Goal: Register for event/course

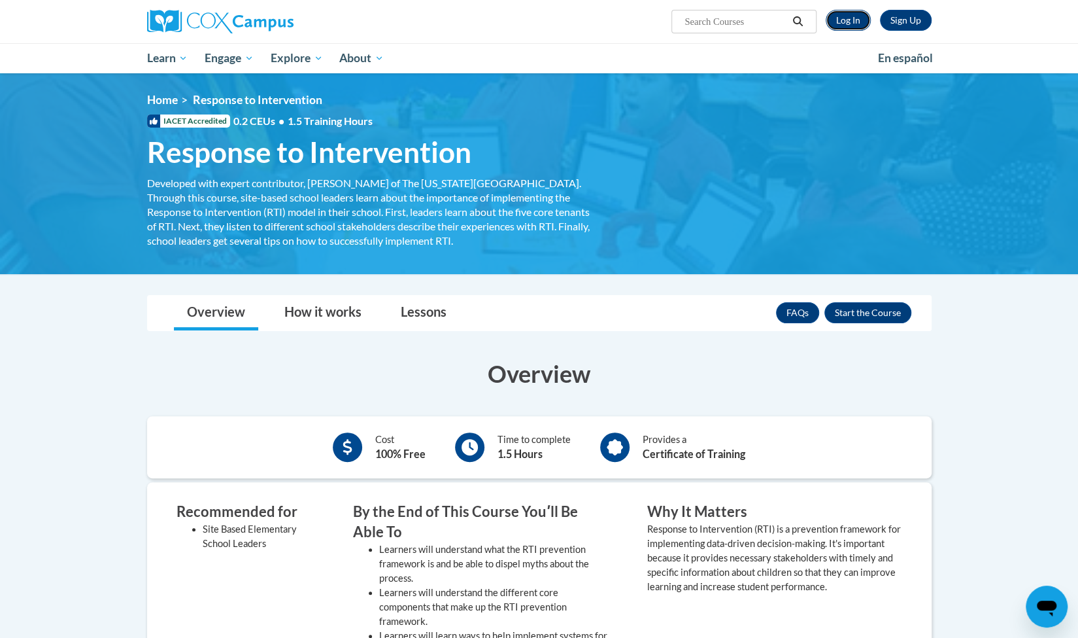
click at [857, 27] on link "Log In" at bounding box center [848, 20] width 45 height 21
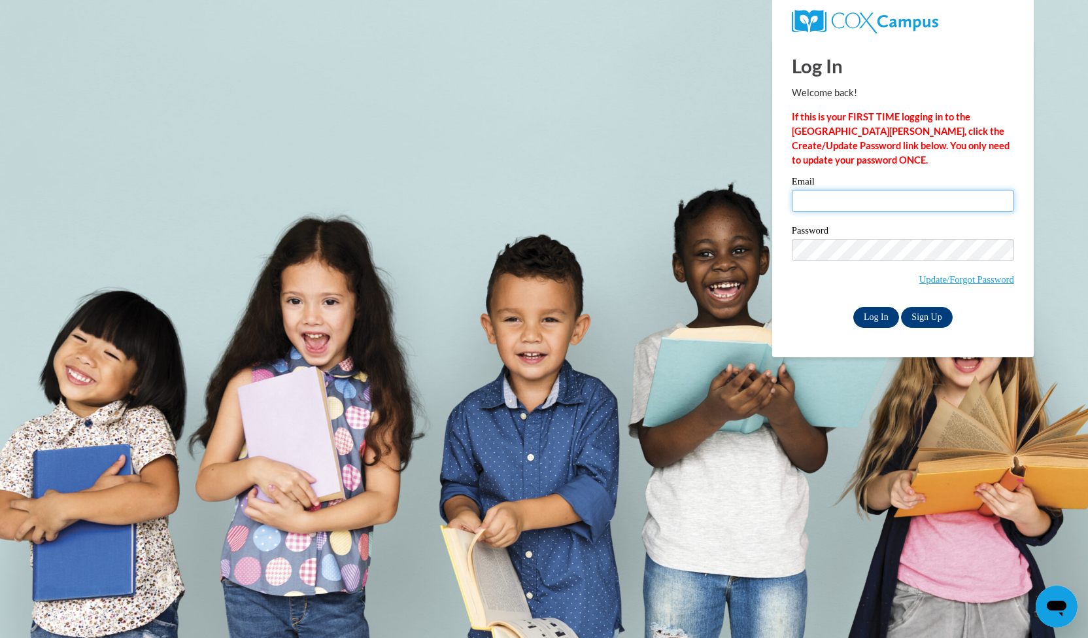
type input "abuell10@ivytech.edu"
click at [869, 318] on input "Log In" at bounding box center [876, 317] width 46 height 21
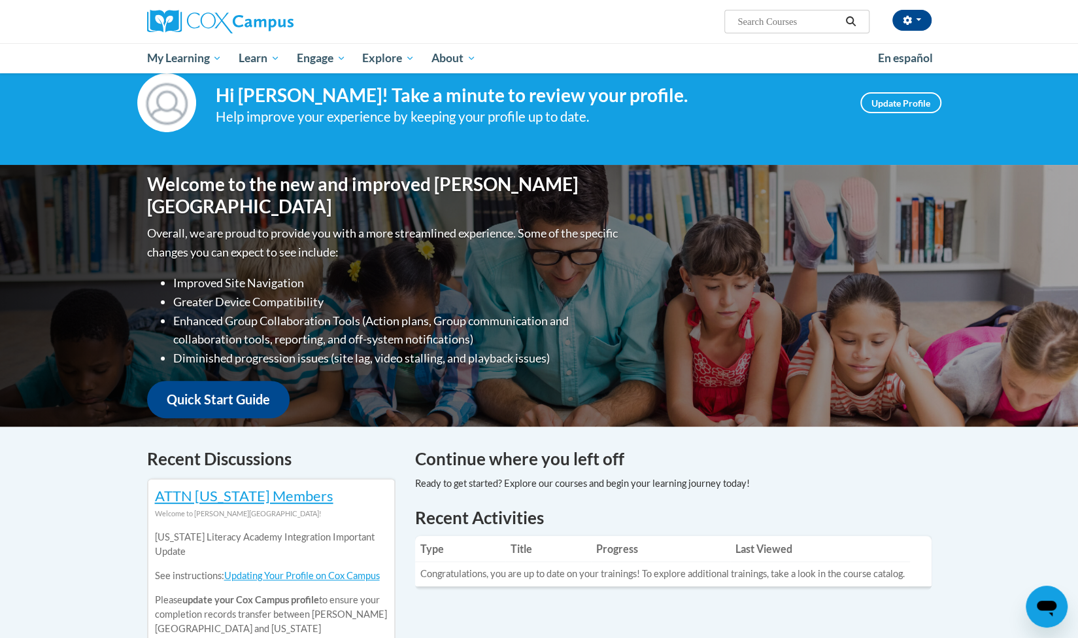
scroll to position [22, 0]
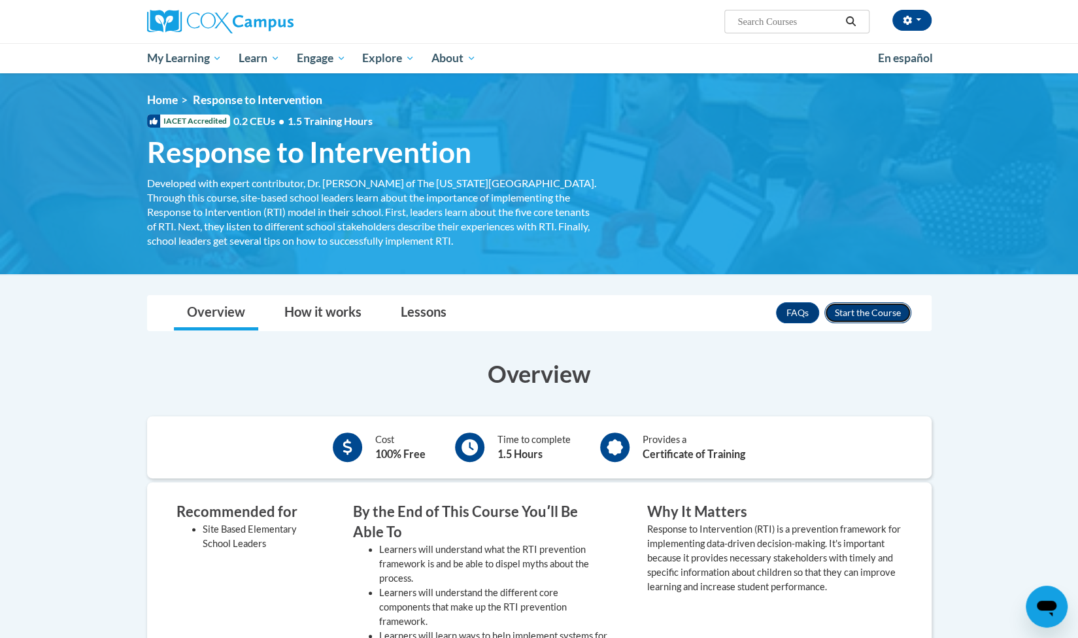
click at [855, 313] on button "Enroll" at bounding box center [868, 312] width 87 height 21
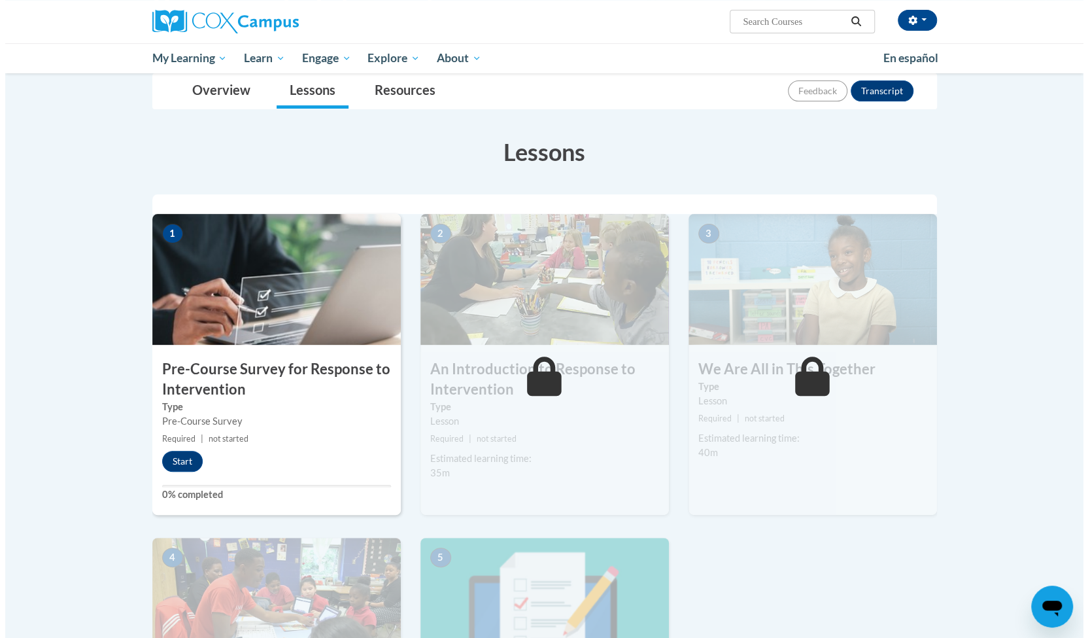
scroll to position [148, 0]
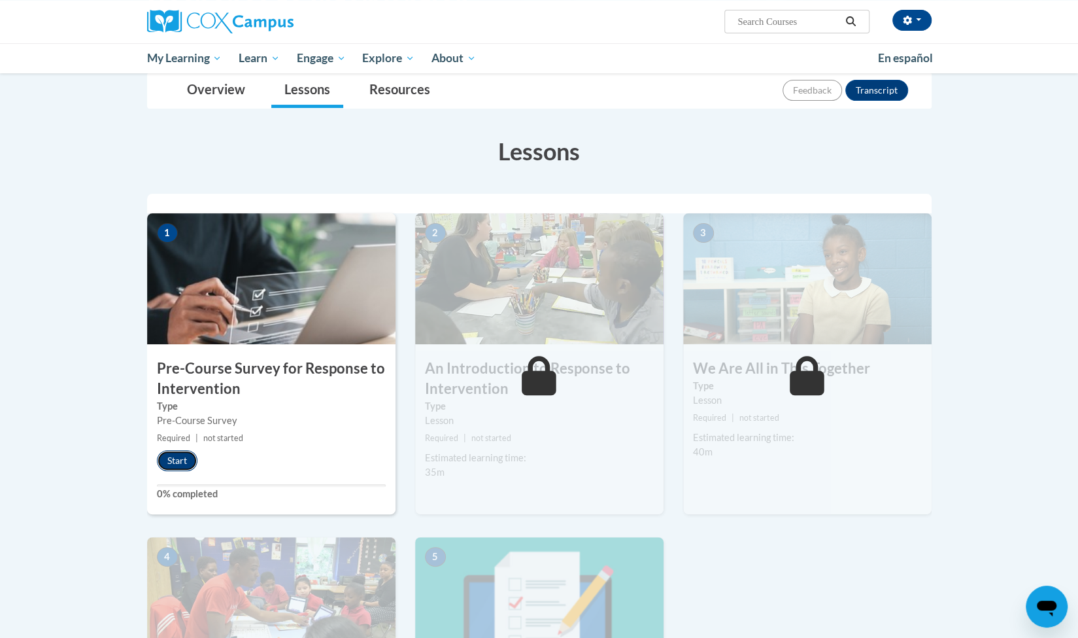
click at [169, 465] on button "Start" at bounding box center [177, 460] width 41 height 21
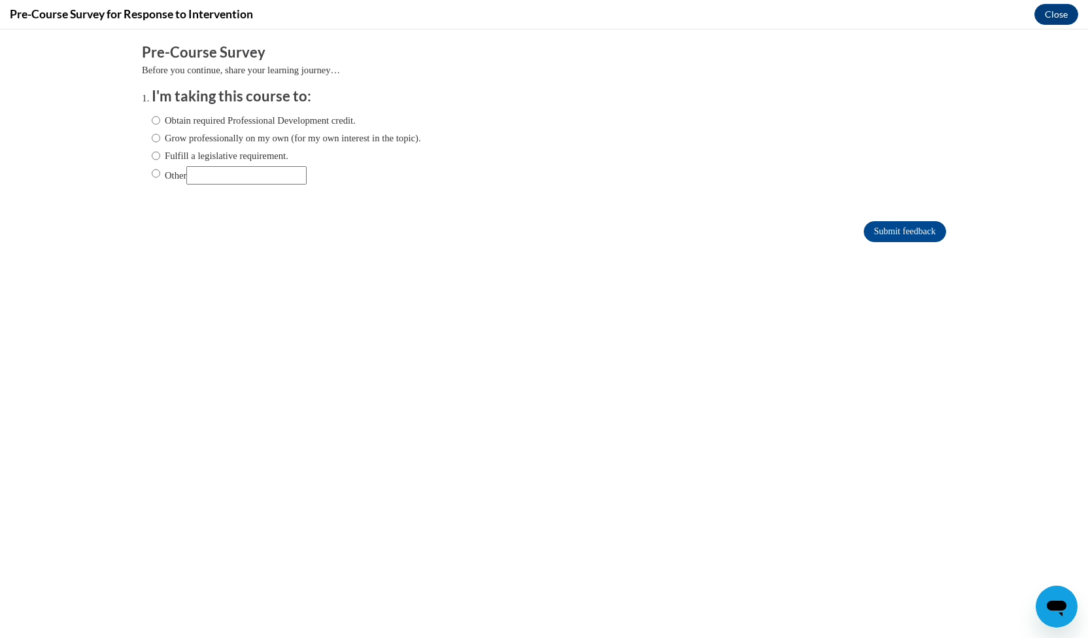
scroll to position [0, 0]
click at [152, 181] on label "Other" at bounding box center [229, 175] width 155 height 18
click at [152, 180] on input "Other" at bounding box center [156, 173] width 9 height 14
radio input "true"
click at [866, 231] on input "Submit feedback" at bounding box center [905, 231] width 82 height 21
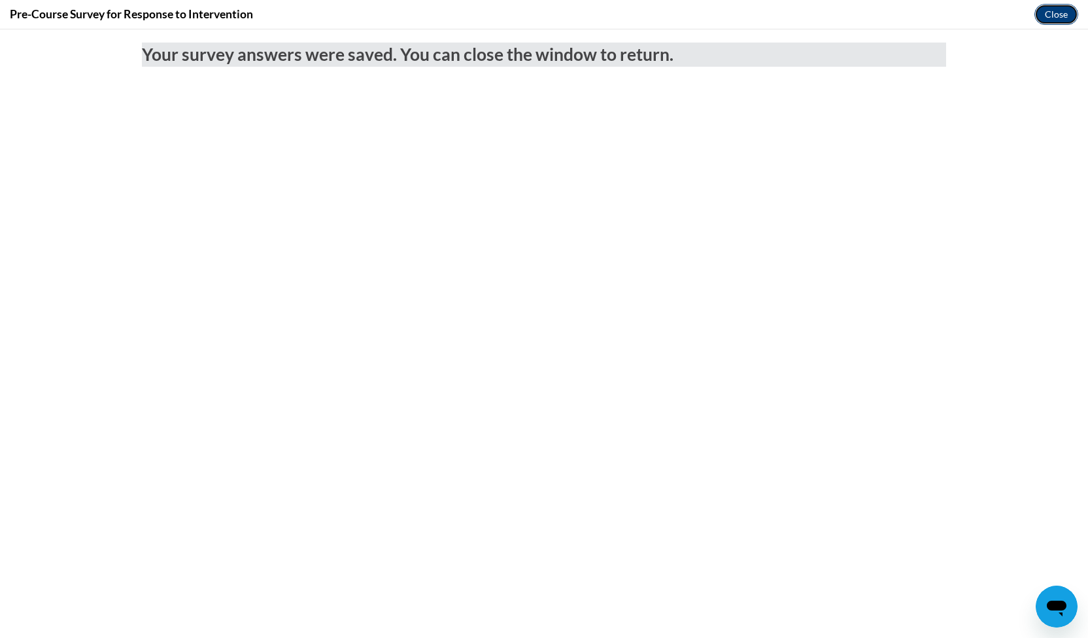
click at [1053, 22] on button "Close" at bounding box center [1056, 14] width 44 height 21
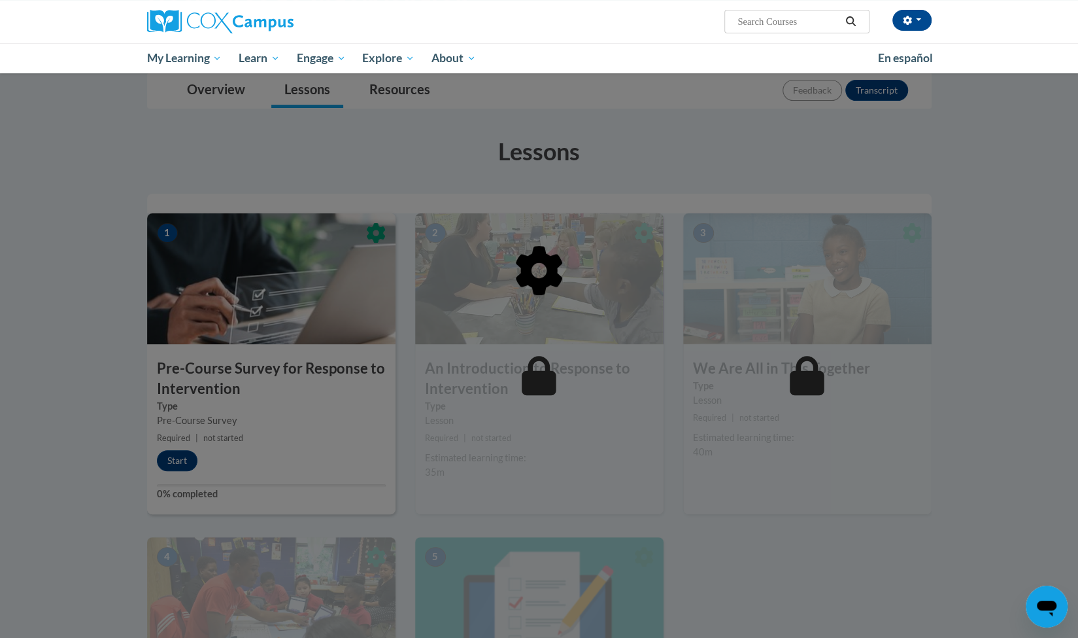
click at [595, 260] on div at bounding box center [539, 337] width 785 height 248
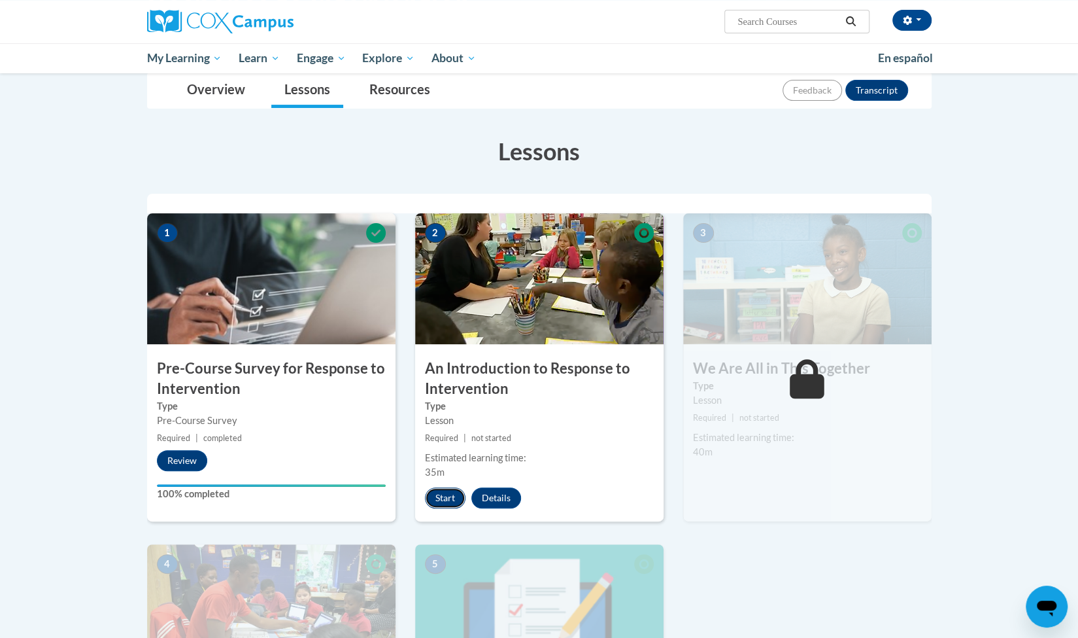
click at [429, 492] on button "Start" at bounding box center [445, 497] width 41 height 21
